Goal: Task Accomplishment & Management: Use online tool/utility

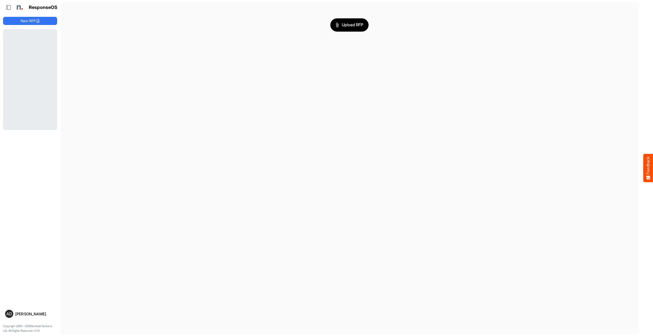
click at [381, 108] on main "Upload RFP" at bounding box center [349, 168] width 578 height 332
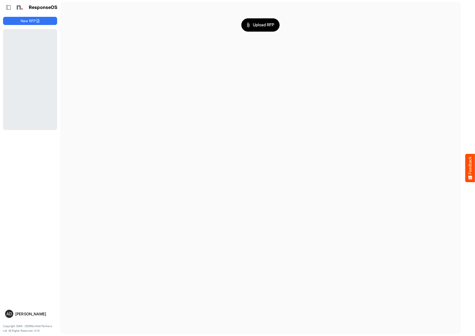
click at [260, 95] on main "Upload RFP" at bounding box center [260, 168] width 400 height 332
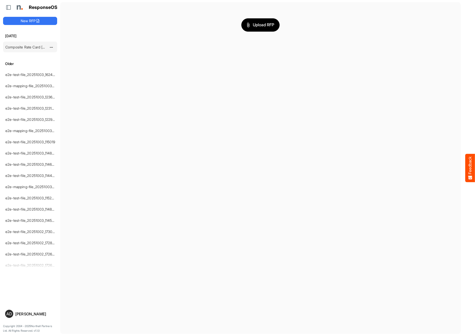
click at [34, 47] on link "Composite Rate Card May 15 Historic Data Matches" at bounding box center [47, 47] width 84 height 4
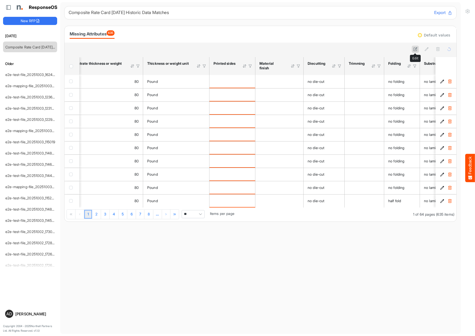
click at [413, 48] on icon at bounding box center [415, 49] width 4 height 4
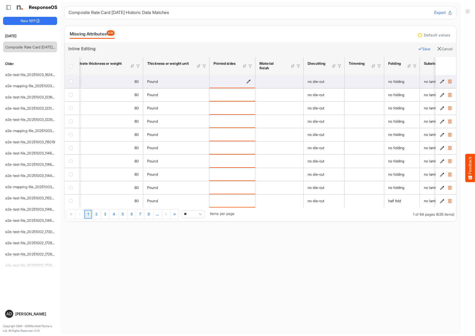
click at [247, 82] on icon "is template cell Column Header httpsnorthellcomontologiesmapping-rulesmanufactu…" at bounding box center [248, 81] width 4 height 4
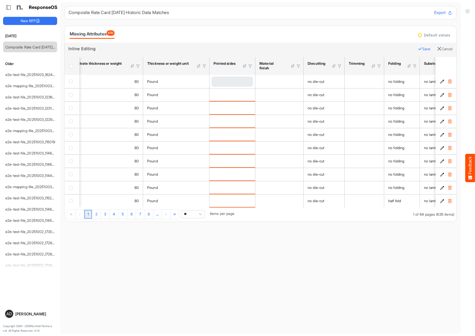
click at [441, 82] on icon "b6f914b3-5f2c-4e84-97a5-164bea24611a is template cell Column Header" at bounding box center [442, 81] width 4 height 4
